Goal: Information Seeking & Learning: Learn about a topic

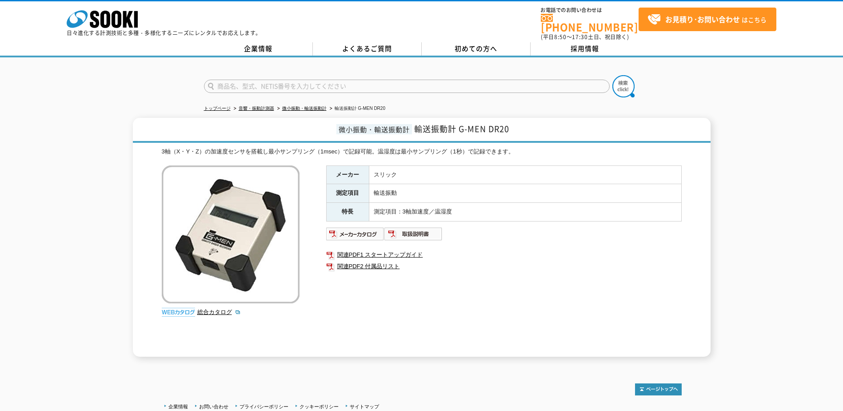
click at [345, 80] on input "text" at bounding box center [407, 86] width 406 height 13
type input "GR20"
click at [613, 75] on button at bounding box center [624, 86] width 22 height 22
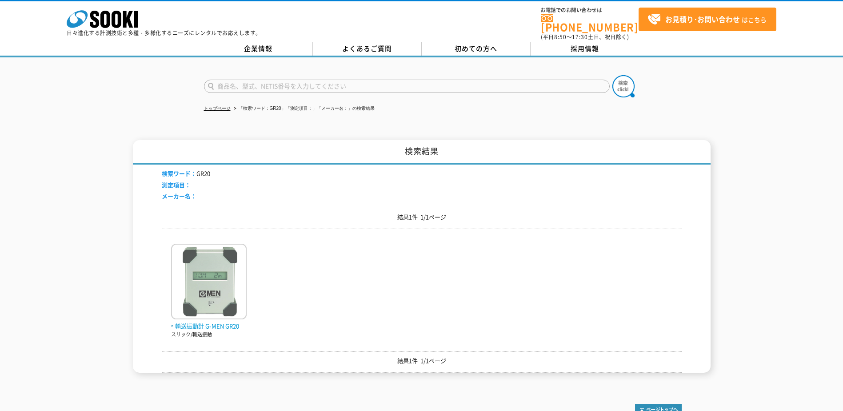
click at [216, 292] on img at bounding box center [209, 283] width 76 height 78
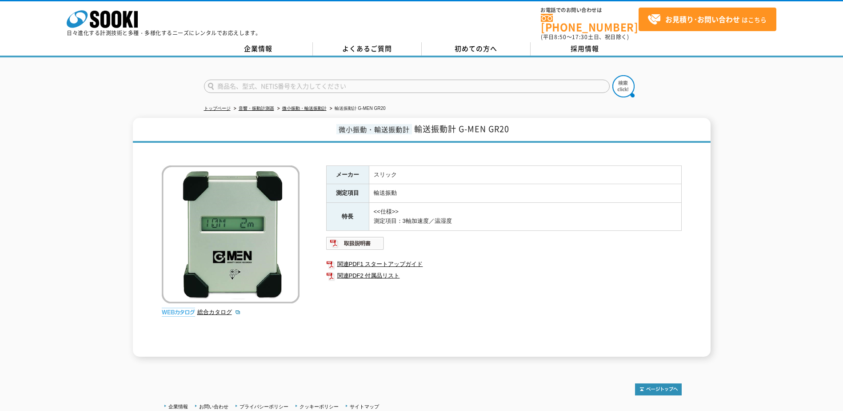
click at [276, 80] on input "text" at bounding box center [407, 86] width 406 height 13
type input "DR20"
click at [615, 89] on img at bounding box center [624, 86] width 22 height 22
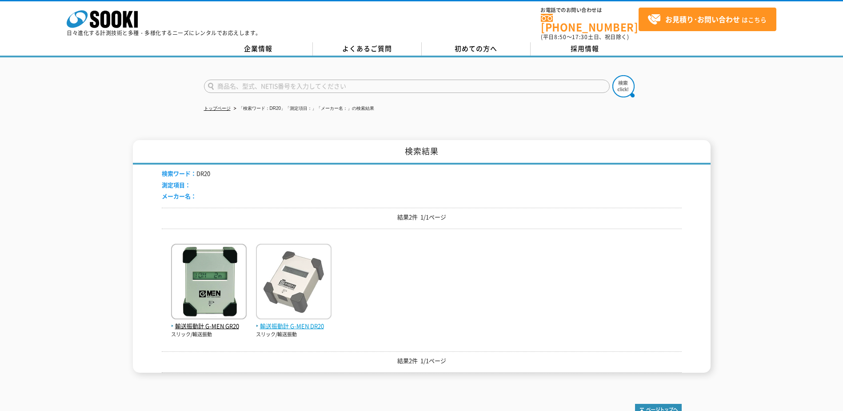
click at [312, 276] on img at bounding box center [294, 283] width 76 height 78
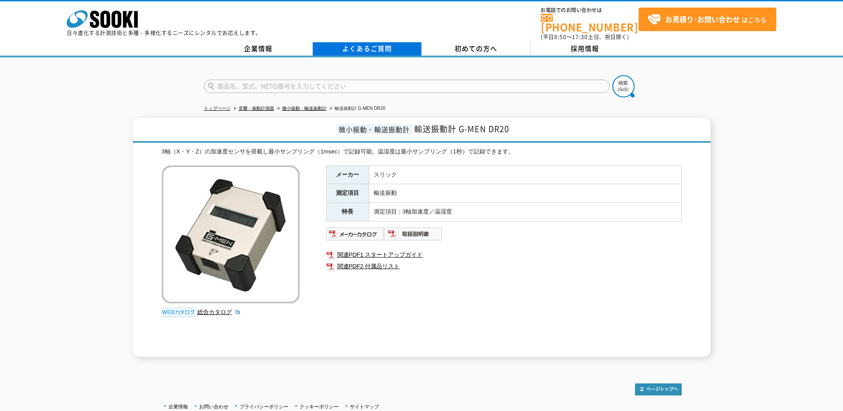
click at [378, 42] on link "よくあるご質問" at bounding box center [367, 48] width 109 height 13
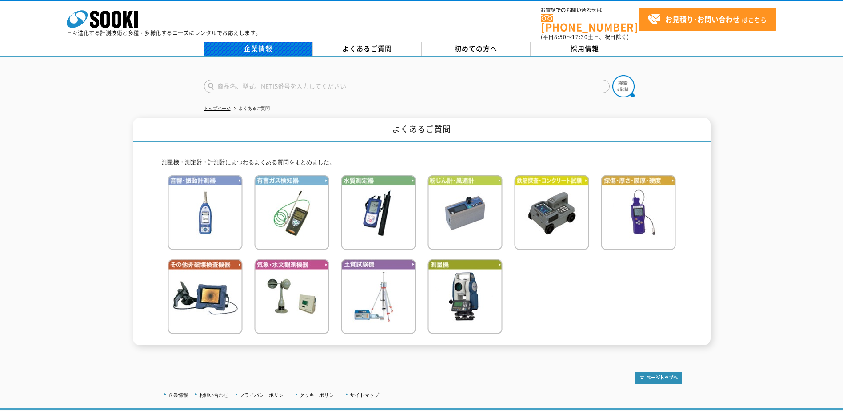
click at [259, 43] on link "企業情報" at bounding box center [258, 48] width 109 height 13
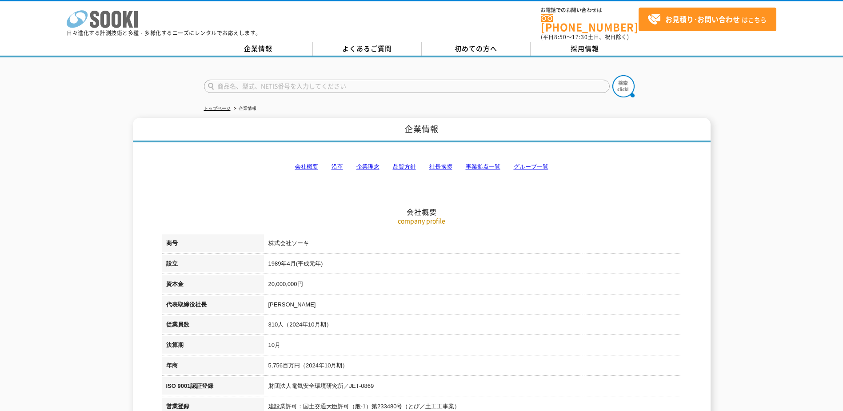
click at [98, 20] on icon at bounding box center [94, 19] width 9 height 17
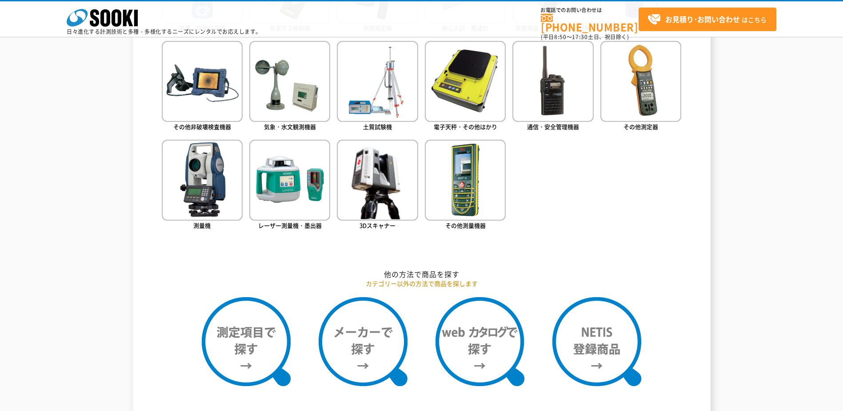
scroll to position [534, 0]
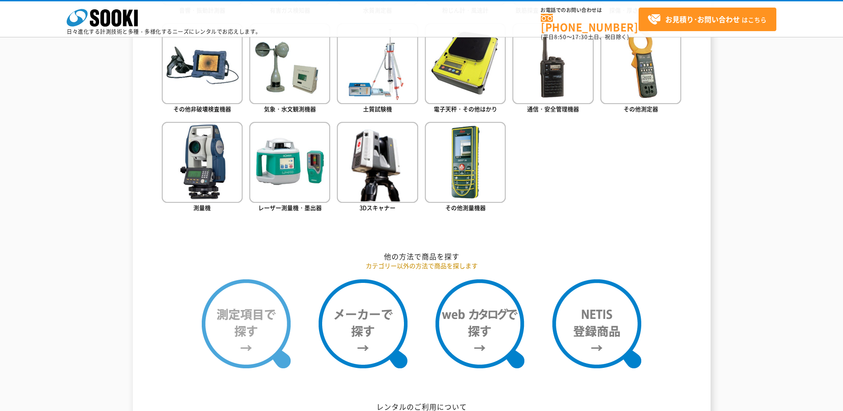
click at [267, 325] on img at bounding box center [246, 323] width 89 height 89
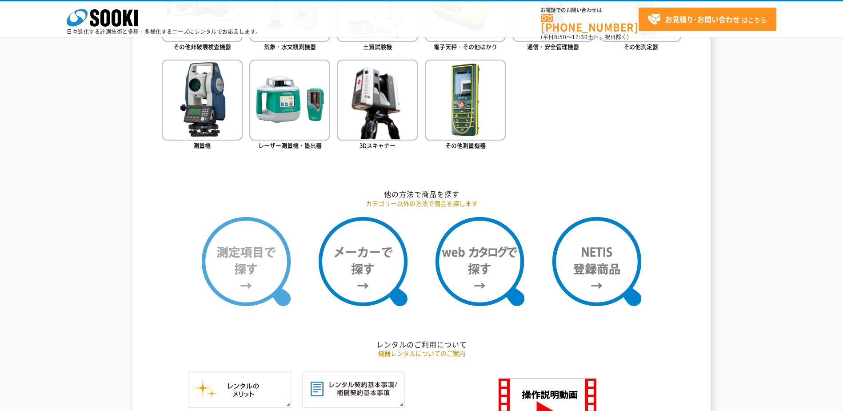
scroll to position [622, 0]
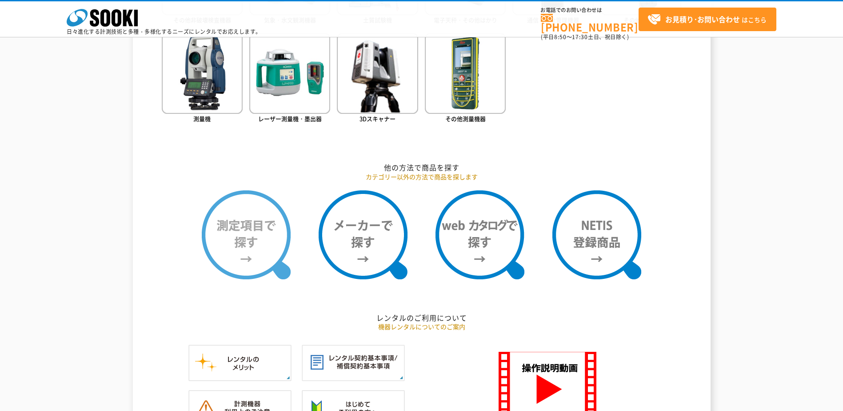
click at [241, 235] on img at bounding box center [246, 234] width 89 height 89
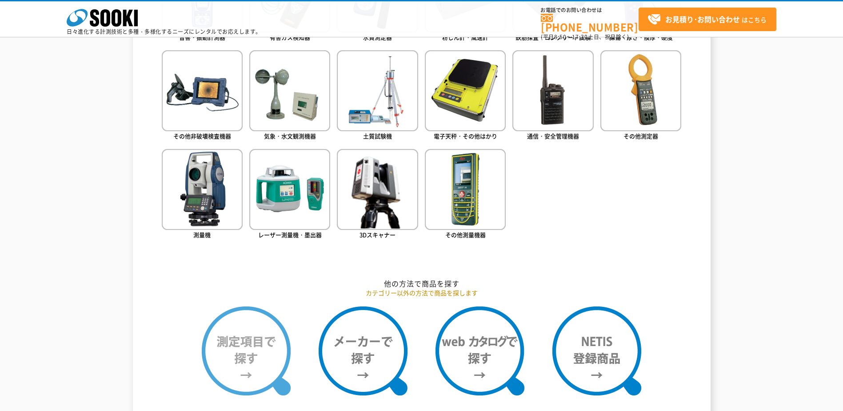
scroll to position [489, 0]
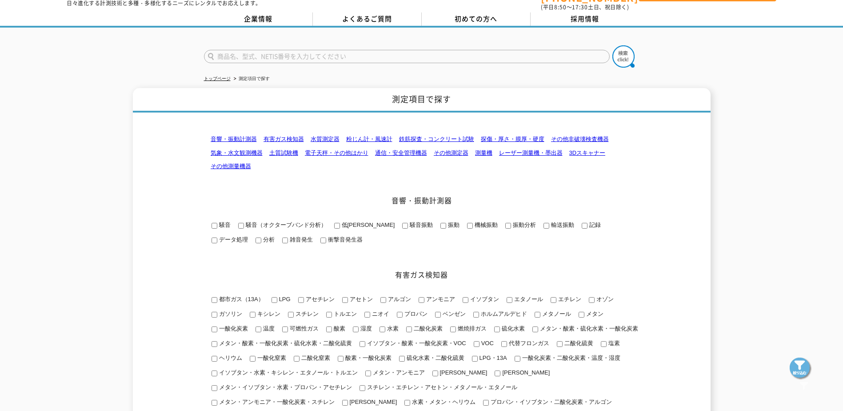
scroll to position [44, 0]
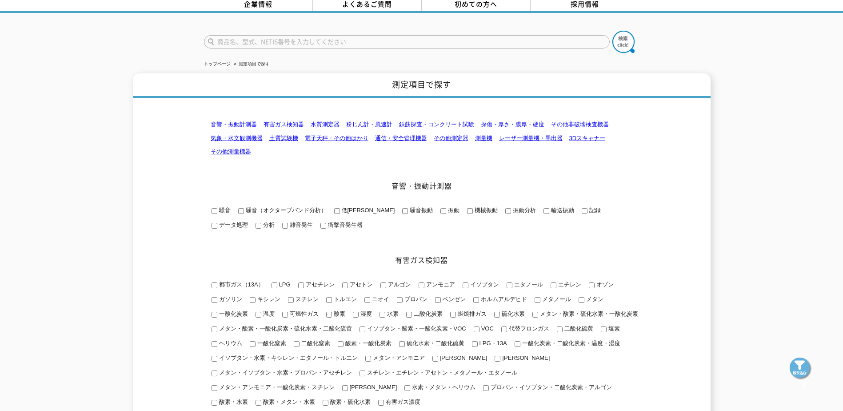
click at [544, 208] on input "輸送振動" at bounding box center [547, 211] width 6 height 6
checkbox input "true"
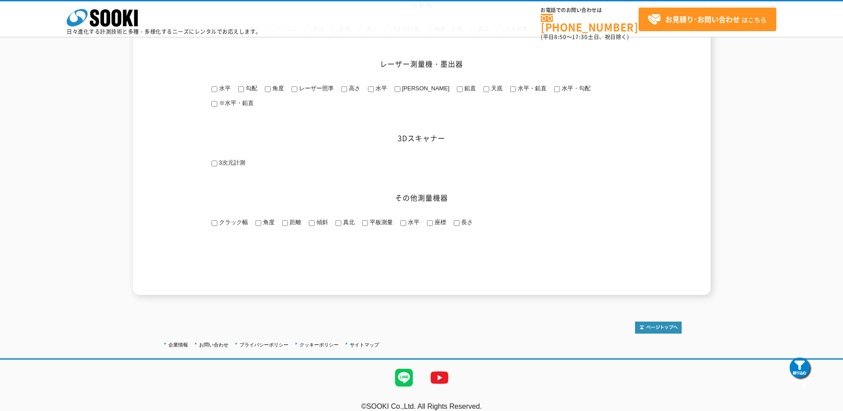
scroll to position [1276, 0]
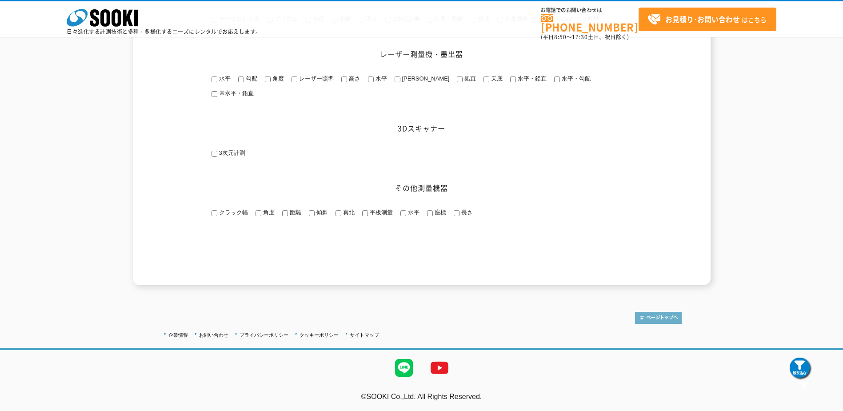
click at [651, 312] on img at bounding box center [658, 318] width 47 height 12
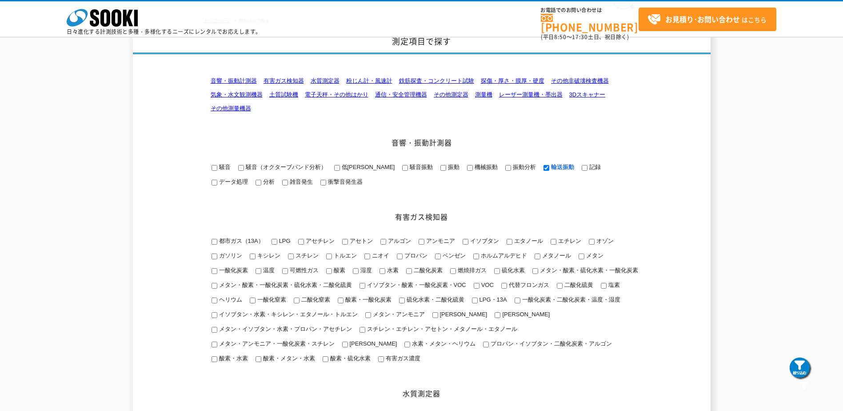
scroll to position [1, 0]
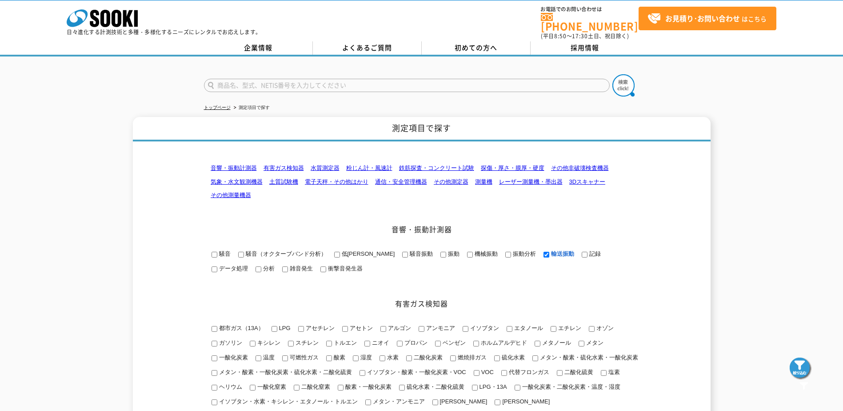
click at [800, 366] on img at bounding box center [801, 368] width 22 height 22
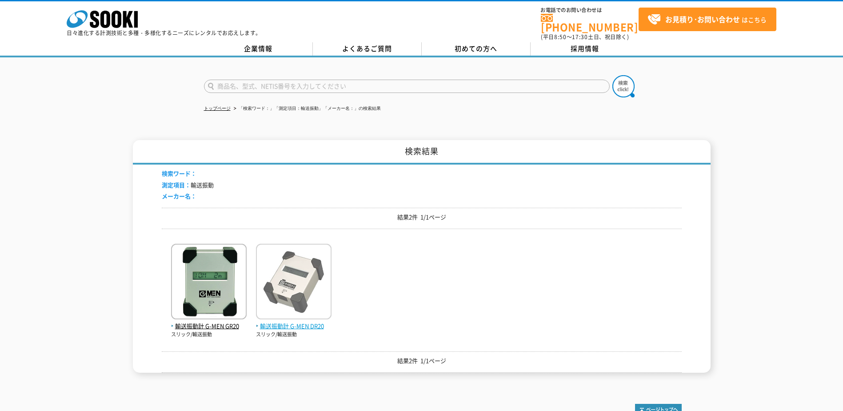
click at [303, 262] on img at bounding box center [294, 283] width 76 height 78
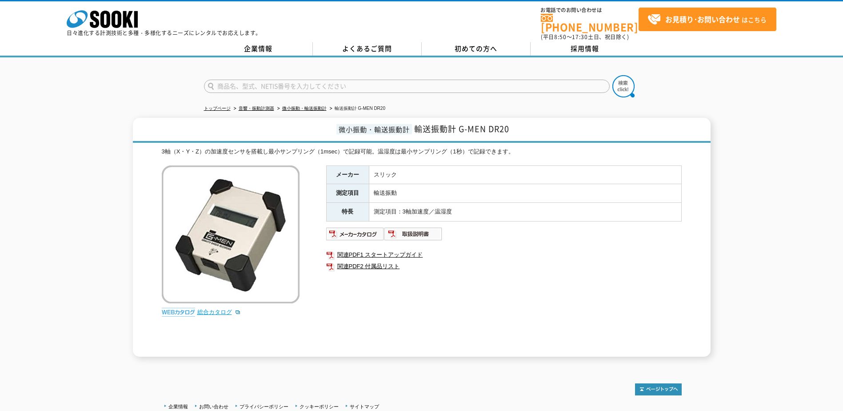
click at [205, 309] on link "総合カタログ" at bounding box center [219, 312] width 44 height 7
